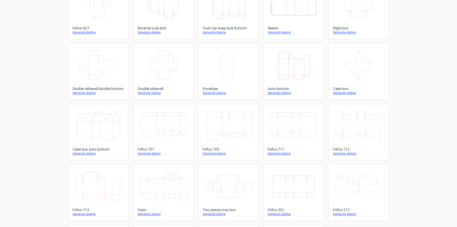
scroll to position [54, 0]
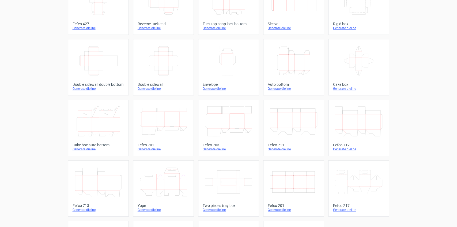
click at [285, 171] on icon "Width Depth Height" at bounding box center [293, 182] width 47 height 30
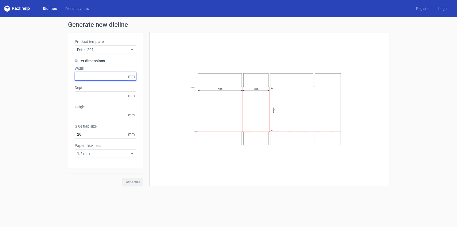
click at [94, 79] on input "text" at bounding box center [106, 76] width 62 height 9
click at [94, 77] on input "text" at bounding box center [106, 76] width 62 height 9
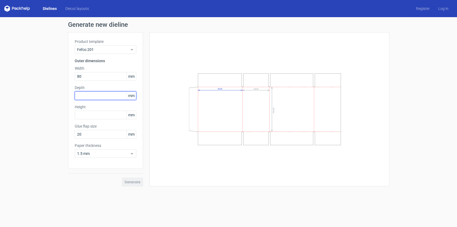
click at [94, 96] on input "text" at bounding box center [106, 95] width 62 height 9
click at [85, 94] on input "text" at bounding box center [106, 95] width 62 height 9
drag, startPoint x: 95, startPoint y: 77, endPoint x: 66, endPoint y: 76, distance: 28.9
click at [66, 76] on div "Generate new dieline Product template Fefco 201 Outer dimensions Width 80 mm De…" at bounding box center [228, 103] width 457 height 173
type input "85"
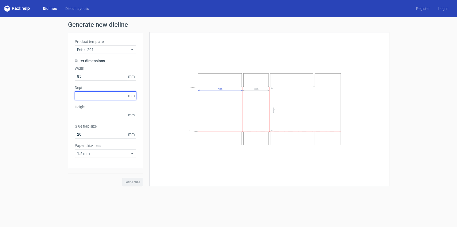
click at [86, 95] on input "text" at bounding box center [106, 95] width 62 height 9
click at [86, 97] on input "text" at bounding box center [106, 95] width 62 height 9
type input "52"
click at [103, 115] on input "text" at bounding box center [106, 115] width 62 height 9
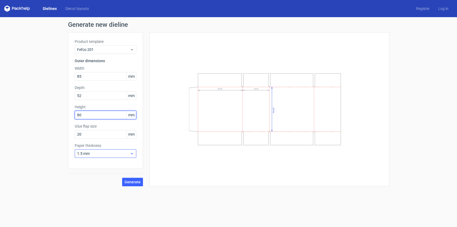
type input "80"
click at [105, 152] on span "1.5 mm" at bounding box center [103, 153] width 53 height 5
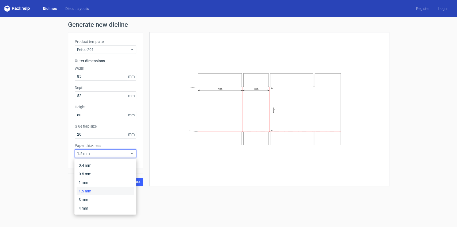
click at [157, 179] on div "Width Depth Height" at bounding box center [269, 109] width 226 height 141
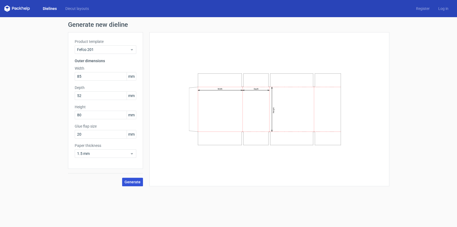
click at [138, 181] on span "Generate" at bounding box center [132, 182] width 16 height 4
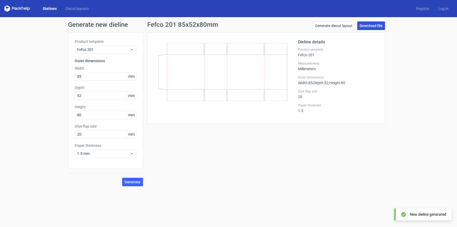
click at [365, 25] on link "Download file" at bounding box center [371, 25] width 28 height 9
